Goal: Task Accomplishment & Management: Complete application form

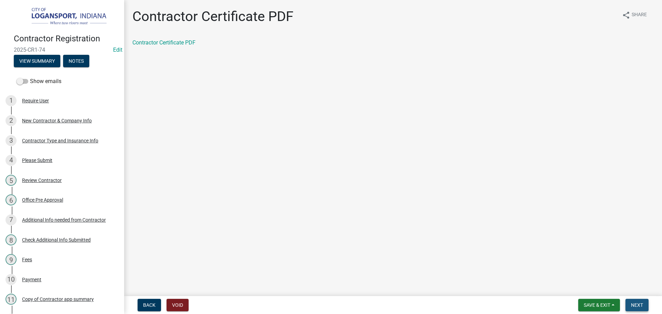
click at [640, 305] on span "Next" at bounding box center [637, 305] width 12 height 6
click at [150, 46] on div "Contractor app summary" at bounding box center [392, 43] width 521 height 8
click at [150, 46] on link "Contractor app summary" at bounding box center [162, 42] width 61 height 7
click at [640, 305] on span "Next" at bounding box center [637, 305] width 12 height 6
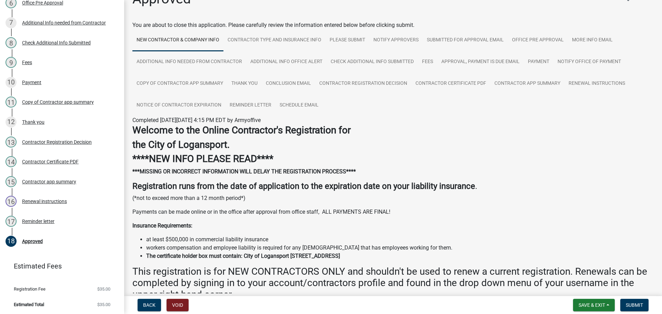
scroll to position [34, 0]
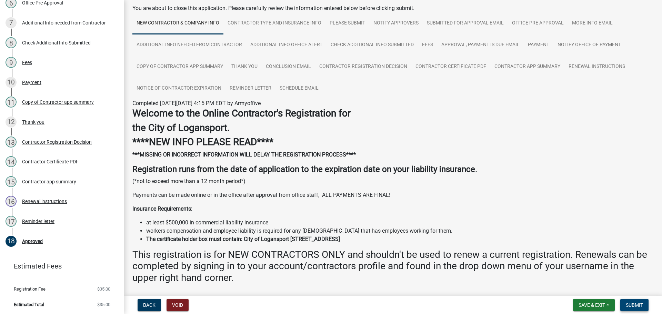
click at [642, 299] on button "Submit" at bounding box center [634, 305] width 28 height 12
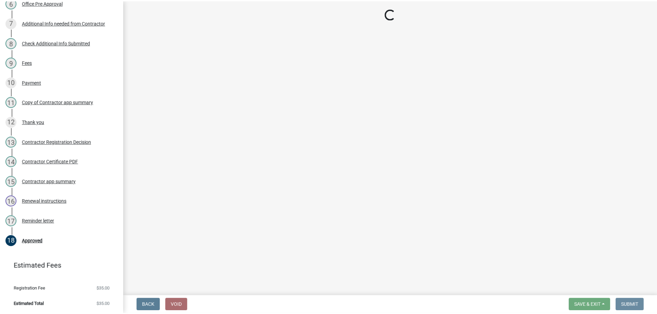
scroll to position [0, 0]
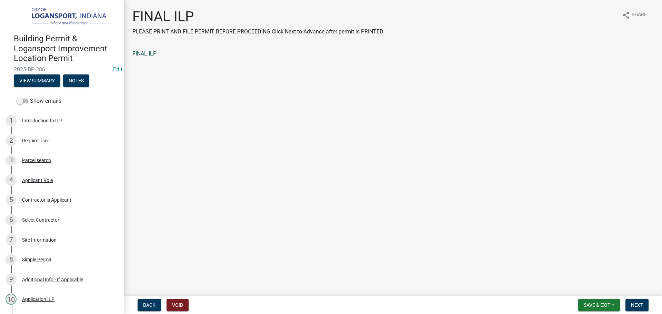
click at [146, 52] on link "FINAL ILP" at bounding box center [144, 53] width 24 height 7
drag, startPoint x: 634, startPoint y: 306, endPoint x: 618, endPoint y: 268, distance: 41.7
click at [634, 306] on span "Next" at bounding box center [637, 305] width 12 height 6
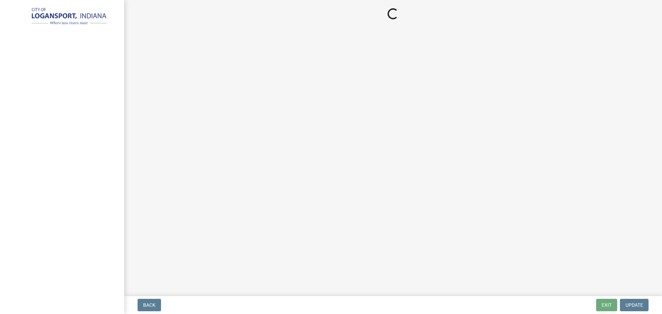
select select "3: 3"
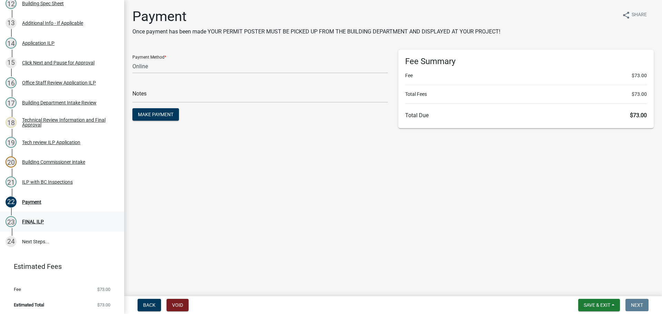
scroll to position [336, 0]
click at [62, 181] on div "ILP with BC Inspections" at bounding box center [47, 181] width 51 height 5
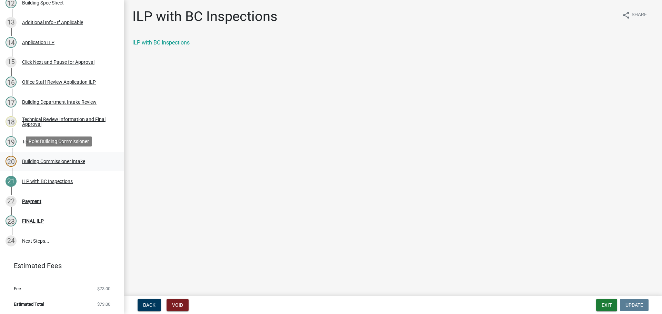
click at [76, 159] on div "Building Commissioner intake" at bounding box center [53, 161] width 63 height 5
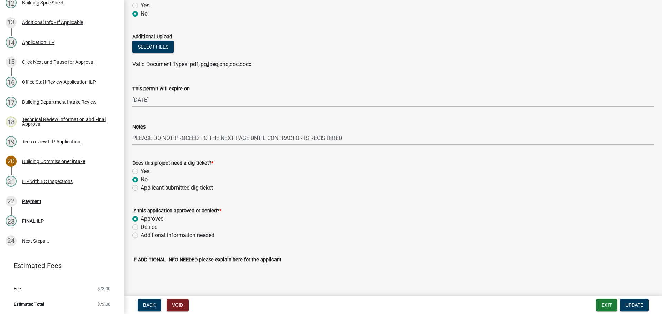
scroll to position [414, 0]
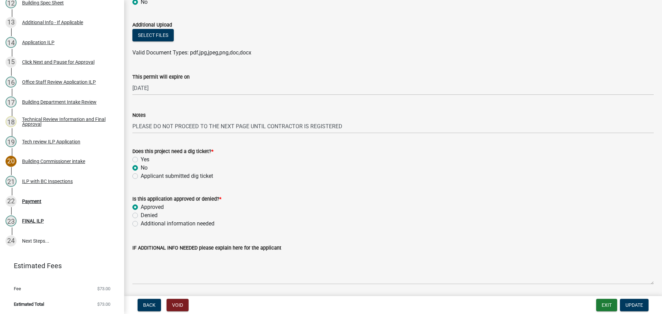
click at [141, 224] on label "Additional information needed" at bounding box center [178, 224] width 74 height 8
click at [141, 224] on input "Additional information needed" at bounding box center [143, 222] width 4 height 4
radio input "true"
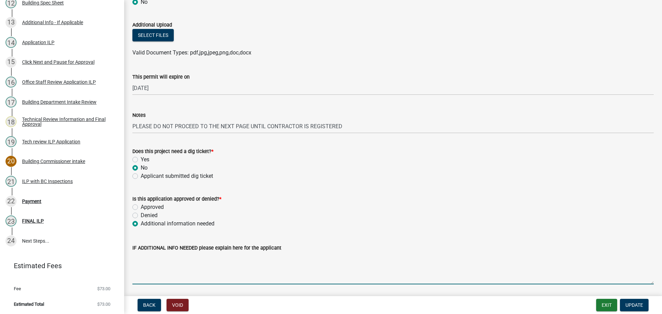
click at [142, 268] on textarea "IF ADDITIONAL INFO NEEDED please explain here for the applicant" at bounding box center [392, 268] width 521 height 32
type textarea "Contractor needs to register"
click at [641, 306] on span "Update" at bounding box center [634, 305] width 18 height 6
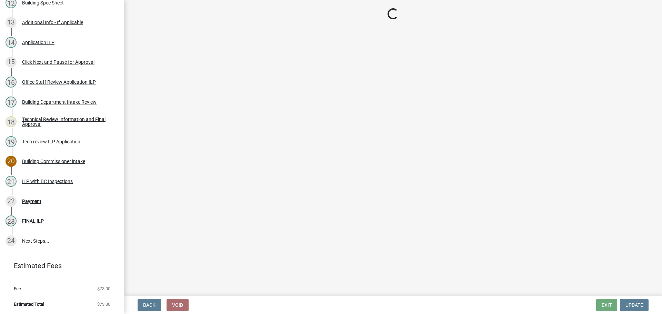
scroll to position [316, 0]
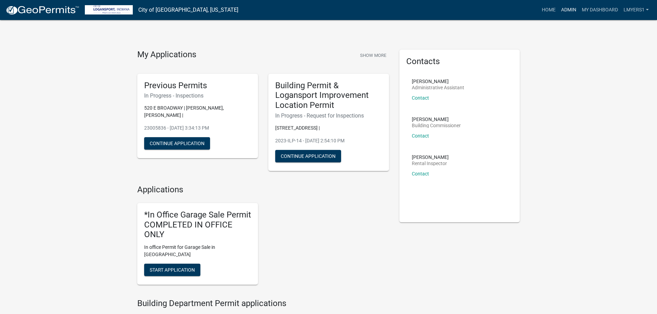
click at [566, 13] on link "Admin" at bounding box center [568, 9] width 21 height 13
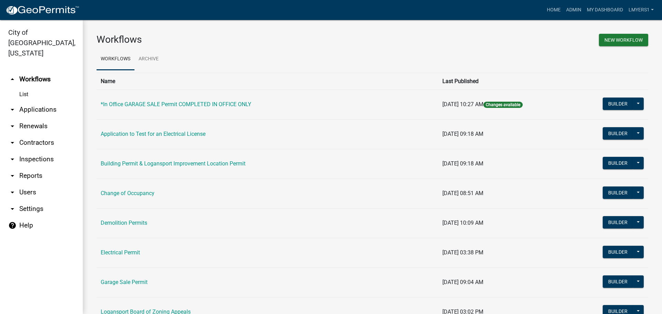
click at [40, 101] on link "arrow_drop_down Applications" at bounding box center [41, 109] width 83 height 17
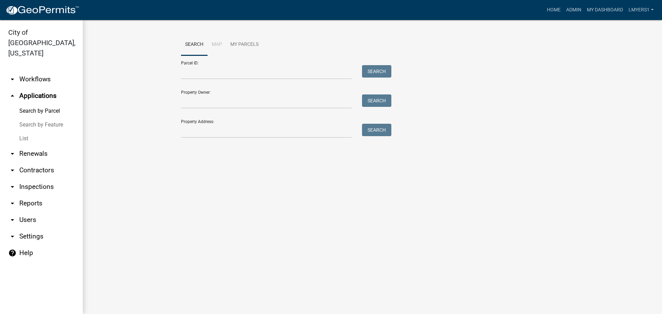
click at [23, 132] on link "List" at bounding box center [41, 139] width 83 height 14
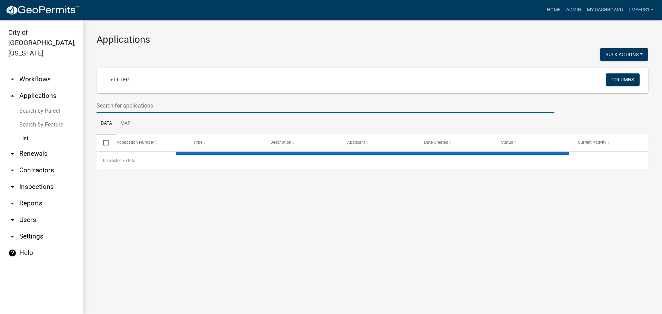
click at [187, 100] on input "text" at bounding box center [326, 106] width 458 height 14
select select "3: 100"
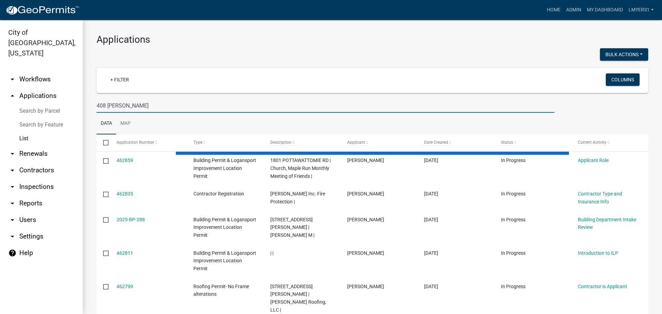
type input "408 Culbertson"
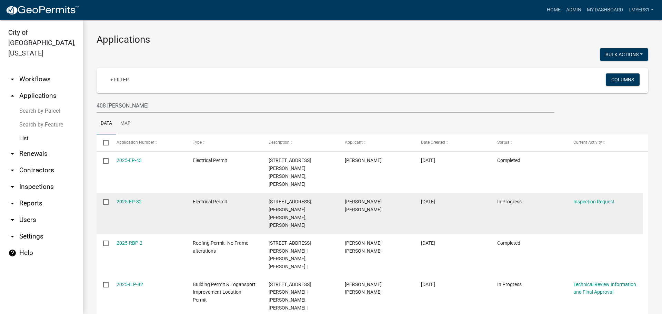
click at [584, 193] on datatable-body-cell "Inspection Request" at bounding box center [605, 213] width 76 height 41
click at [585, 199] on link "Inspection Request" at bounding box center [593, 202] width 41 height 6
